Goal: Check status: Check status

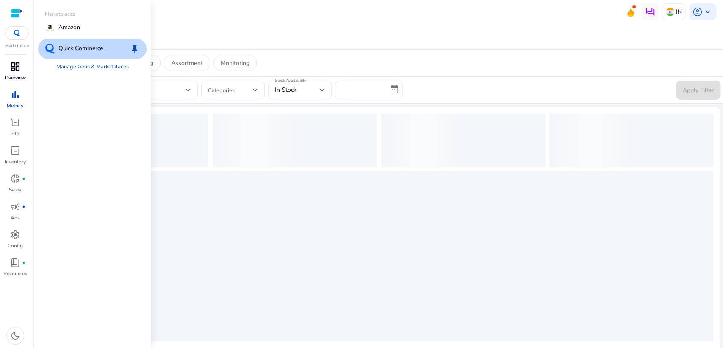
click at [18, 66] on span "dashboard" at bounding box center [15, 66] width 10 height 10
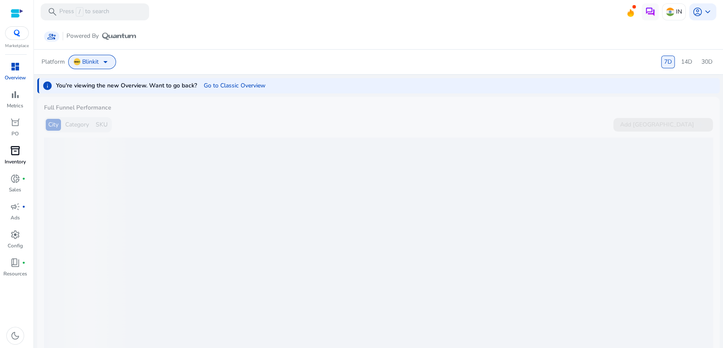
click at [10, 161] on p "Inventory" at bounding box center [15, 162] width 21 height 8
